Goal: Communication & Community: Answer question/provide support

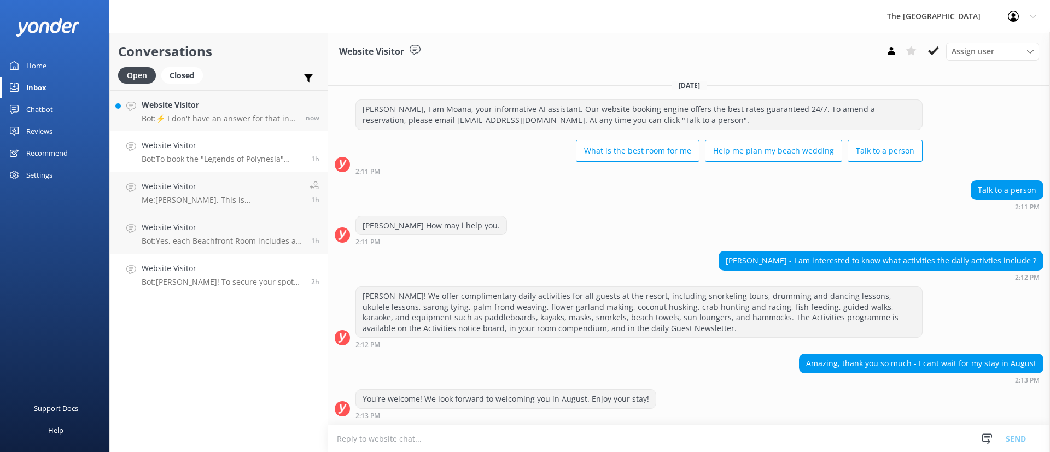
click at [187, 153] on div "Website Visitor Bot: To book the "Legends of Polynesia" Island Night Umu Feast …" at bounding box center [222, 151] width 161 height 24
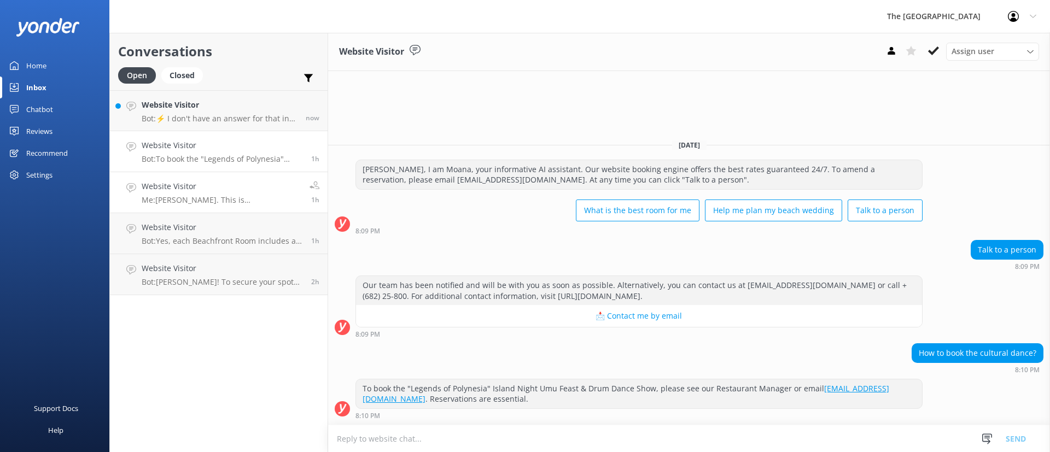
click at [212, 188] on h4 "Website Visitor" at bounding box center [222, 186] width 160 height 12
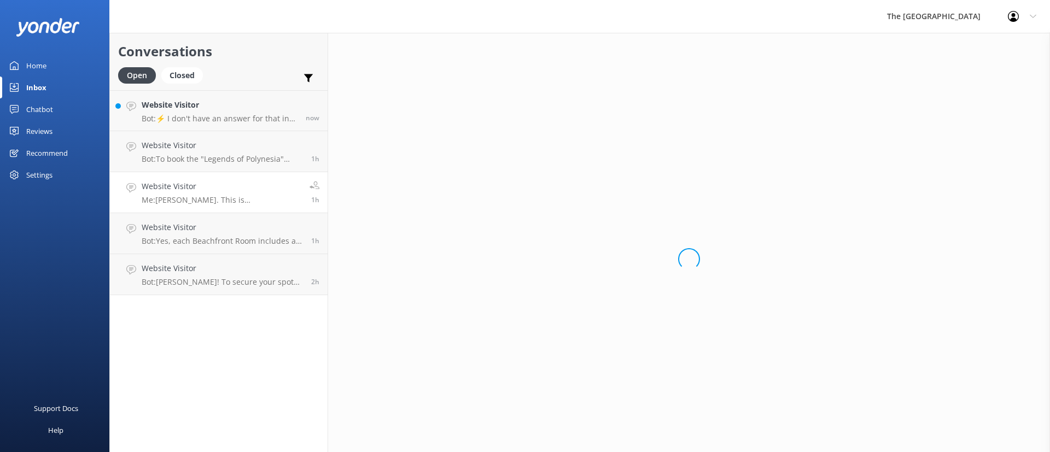
click at [212, 188] on h4 "Website Visitor" at bounding box center [222, 186] width 160 height 12
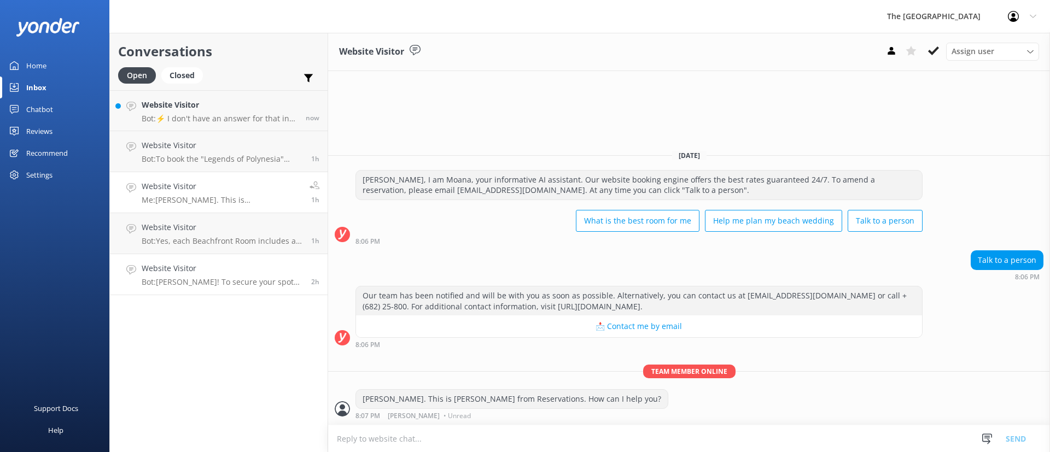
click at [230, 272] on h4 "Website Visitor" at bounding box center [222, 269] width 161 height 12
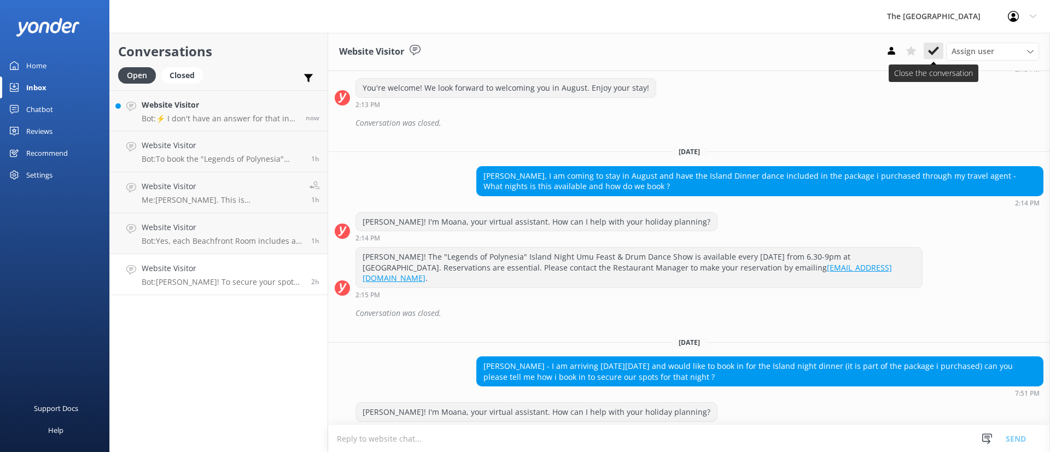
scroll to position [346, 0]
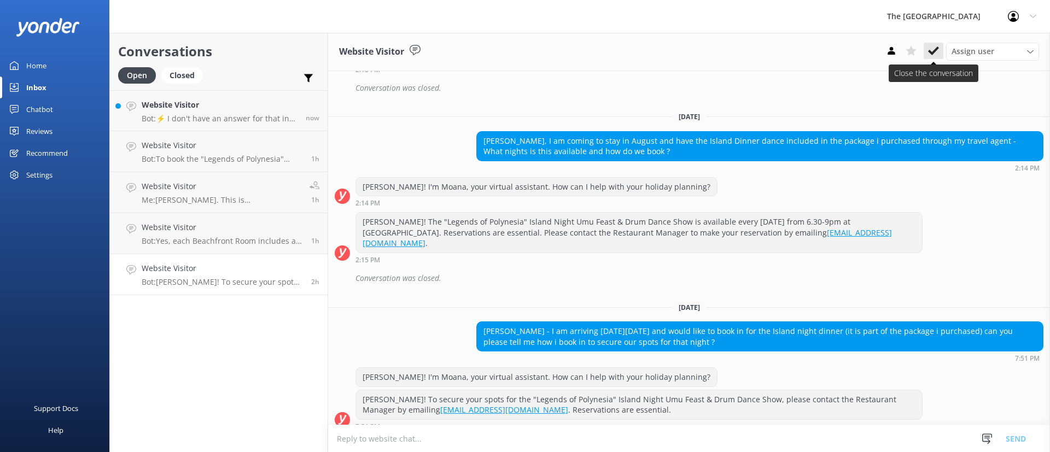
click at [934, 55] on icon at bounding box center [933, 50] width 11 height 11
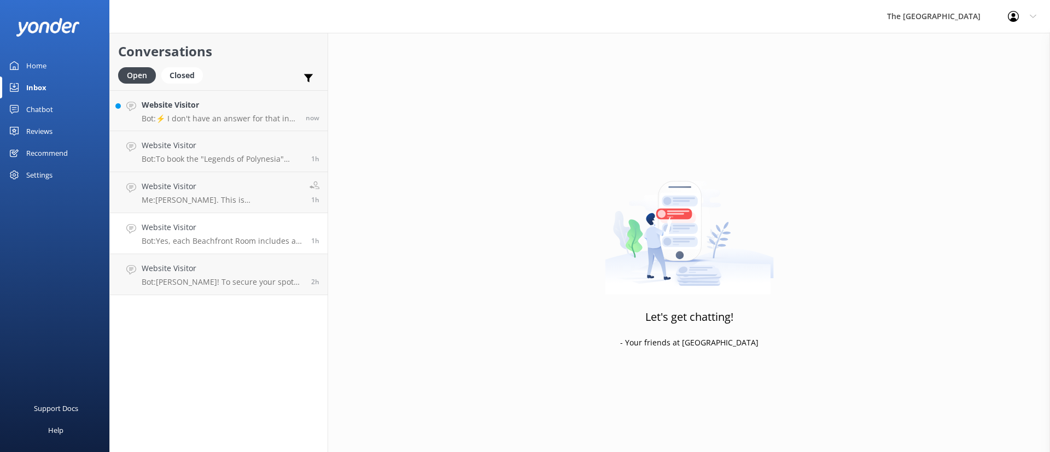
click at [236, 232] on h4 "Website Visitor" at bounding box center [222, 228] width 161 height 12
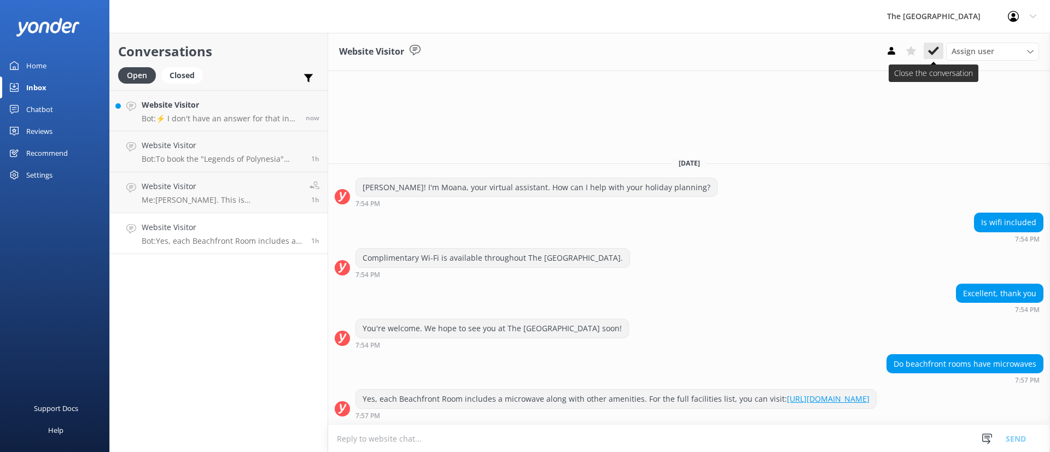
click at [929, 52] on icon at bounding box center [933, 50] width 11 height 11
click at [238, 195] on p "Me: [PERSON_NAME]. This is [PERSON_NAME] from Reservations. How can I help you?" at bounding box center [222, 200] width 160 height 10
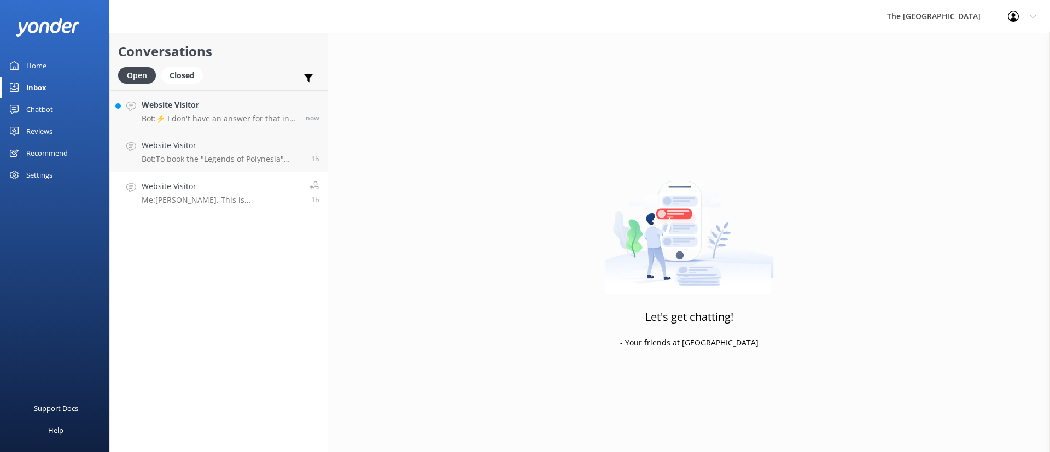
click at [251, 194] on div "Website Visitor Me: [PERSON_NAME]. This is [PERSON_NAME] from Reservations. How…" at bounding box center [222, 192] width 160 height 24
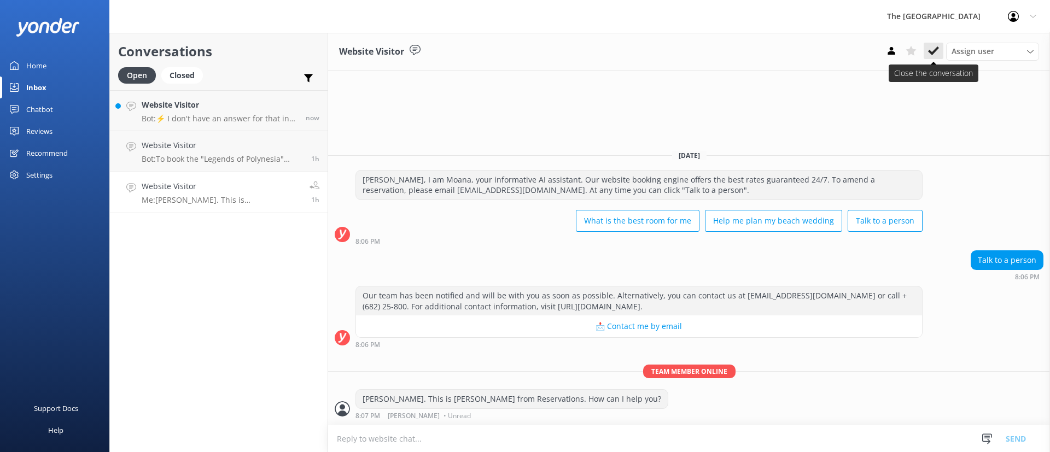
click at [936, 47] on icon at bounding box center [933, 50] width 11 height 11
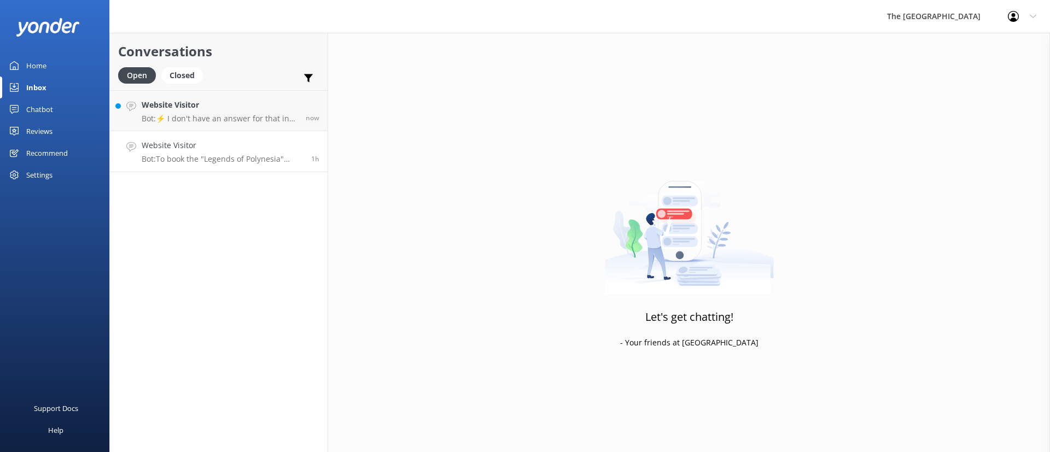
click at [227, 166] on link "Website Visitor Bot: To book the "Legends of Polynesia" Island Night Umu Feast …" at bounding box center [219, 151] width 218 height 41
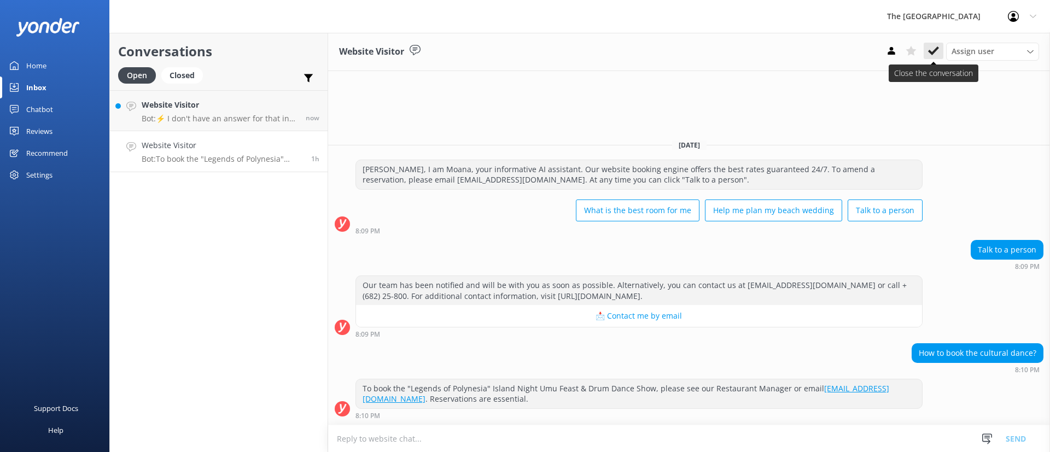
click at [933, 45] on icon at bounding box center [933, 50] width 11 height 11
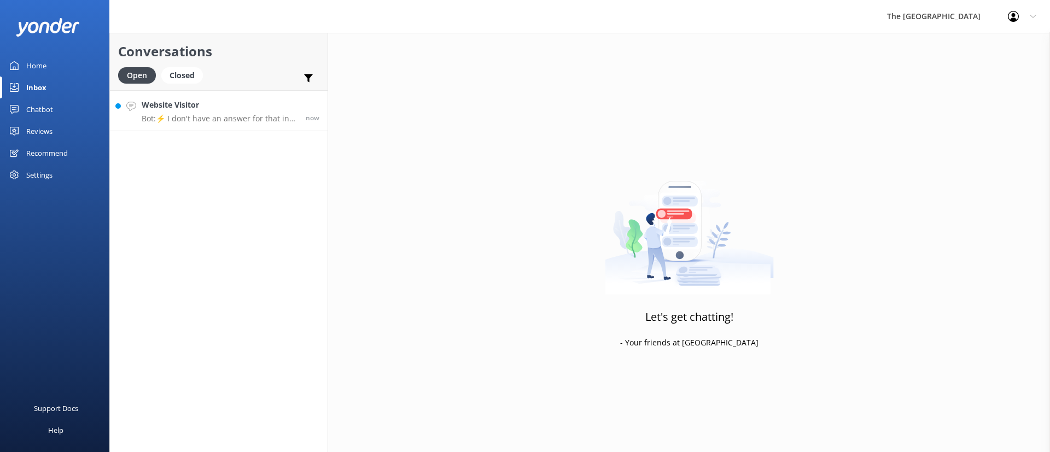
click at [210, 107] on h4 "Website Visitor" at bounding box center [220, 105] width 156 height 12
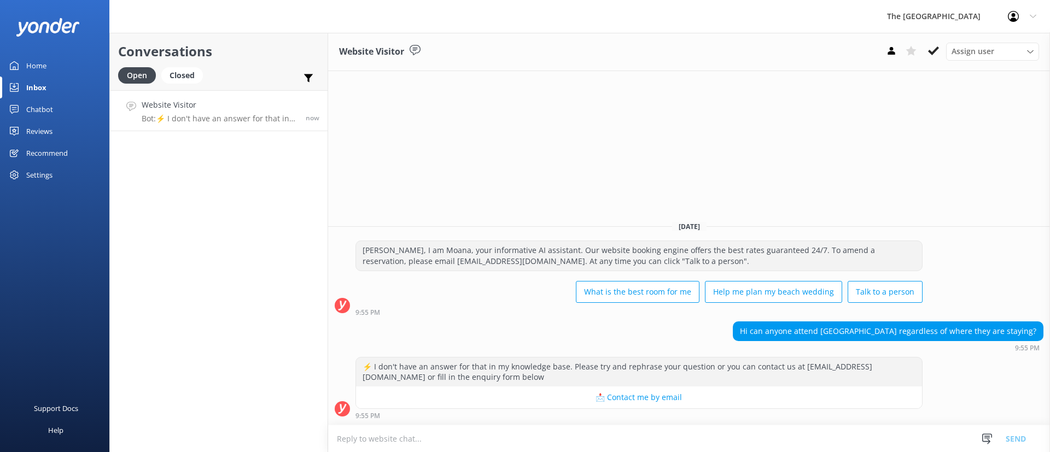
click at [510, 161] on div "Website Visitor Assign user Rarotongan Tata [PERSON_NAME] Laisa [PERSON_NAME] […" at bounding box center [689, 243] width 722 height 420
